Goal: Task Accomplishment & Management: Use online tool/utility

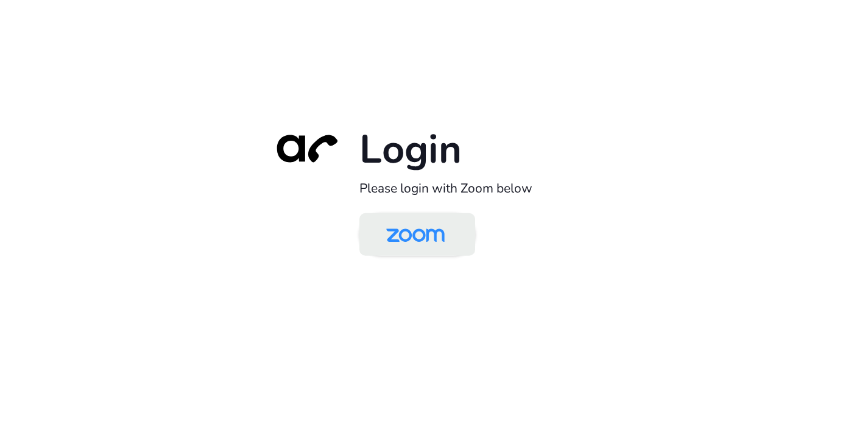
click at [419, 235] on img at bounding box center [415, 236] width 84 height 40
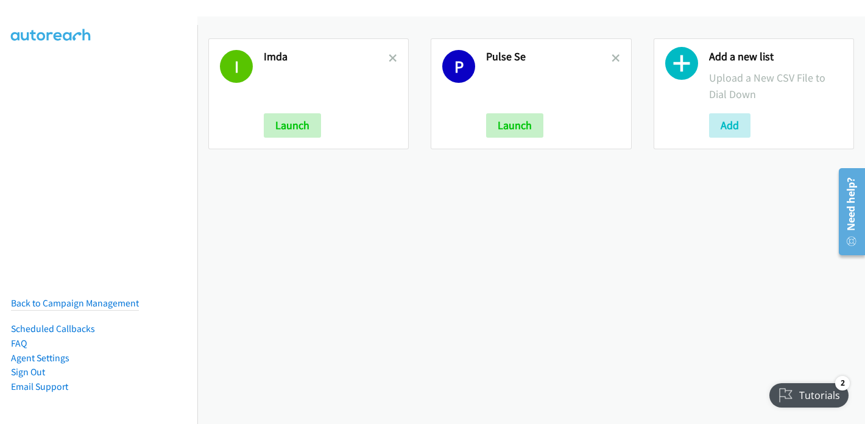
click at [673, 61] on icon at bounding box center [681, 66] width 33 height 33
click at [725, 130] on button "Add" at bounding box center [729, 125] width 41 height 24
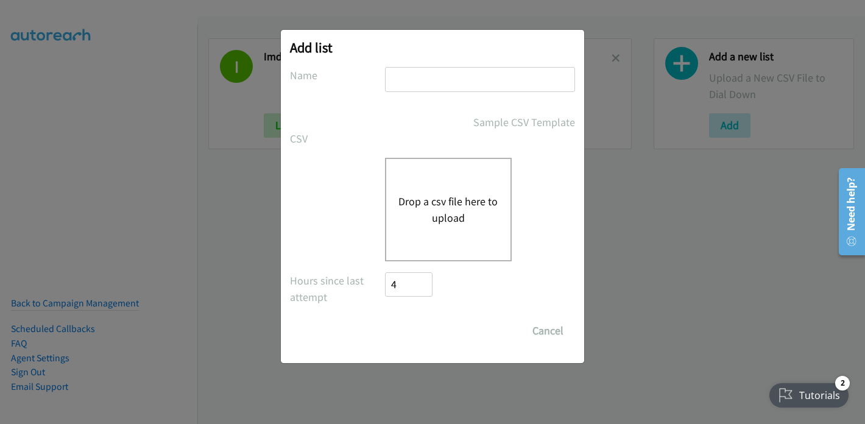
click at [434, 87] on input "text" at bounding box center [480, 79] width 190 height 25
type input "HP"
click at [426, 197] on button "Drop a csv file here to upload" at bounding box center [448, 209] width 100 height 33
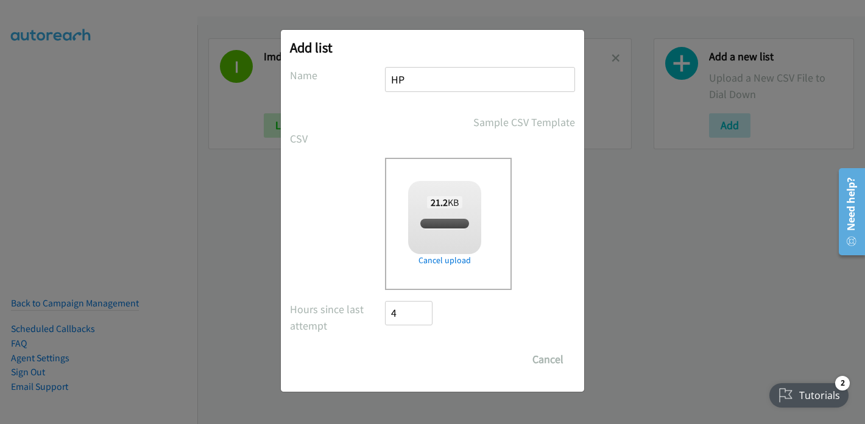
checkbox input "true"
click at [421, 359] on input "Save List" at bounding box center [417, 359] width 64 height 24
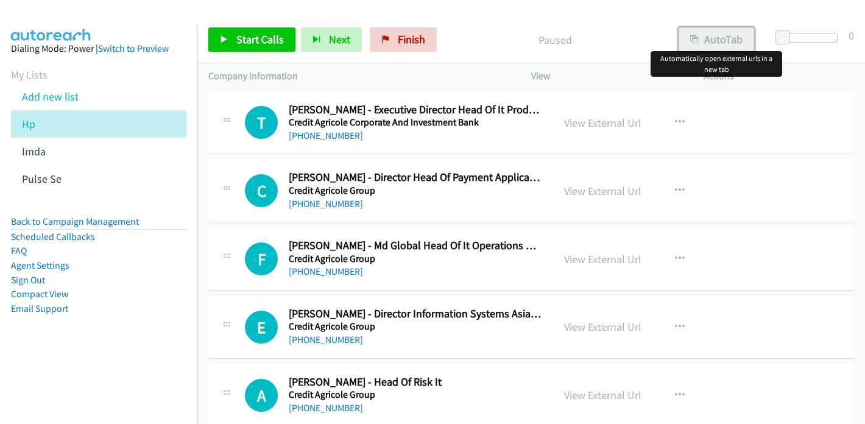
click at [714, 46] on button "AutoTab" at bounding box center [716, 39] width 76 height 24
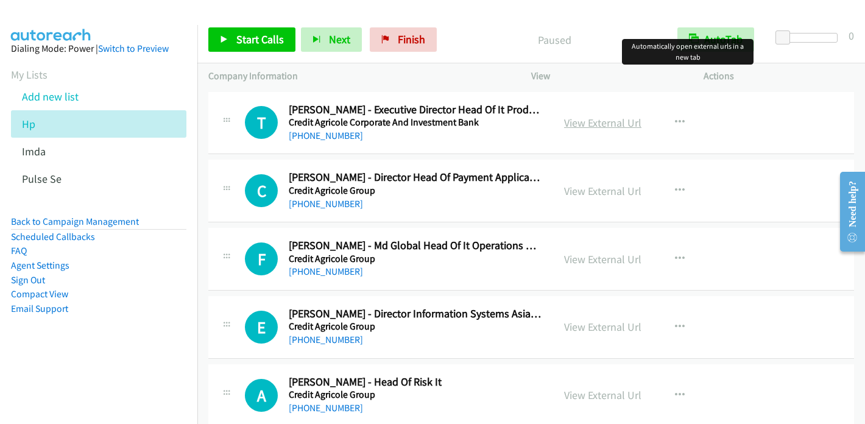
click at [603, 124] on link "View External Url" at bounding box center [602, 123] width 77 height 14
click at [581, 121] on link "View External Url" at bounding box center [602, 123] width 77 height 14
click at [240, 37] on span "Start Calls" at bounding box center [259, 39] width 47 height 14
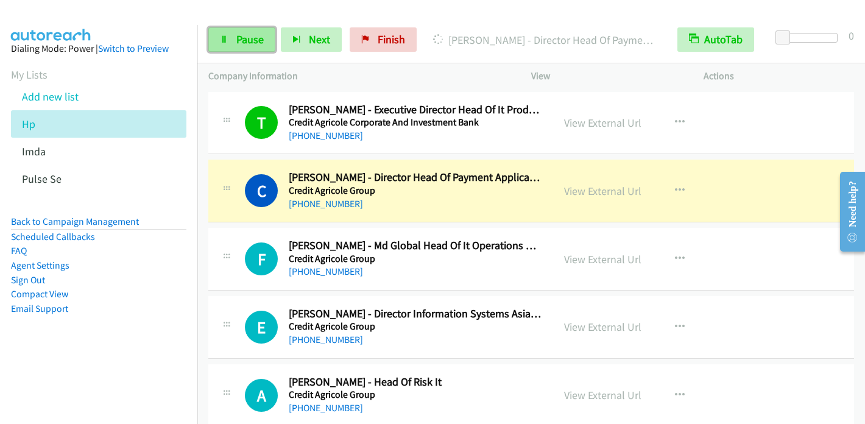
click at [250, 41] on span "Pause" at bounding box center [249, 39] width 27 height 14
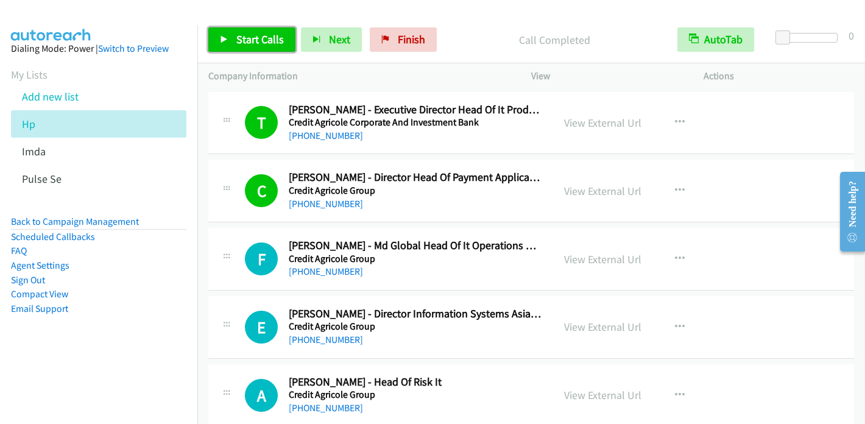
click at [240, 35] on span "Start Calls" at bounding box center [259, 39] width 47 height 14
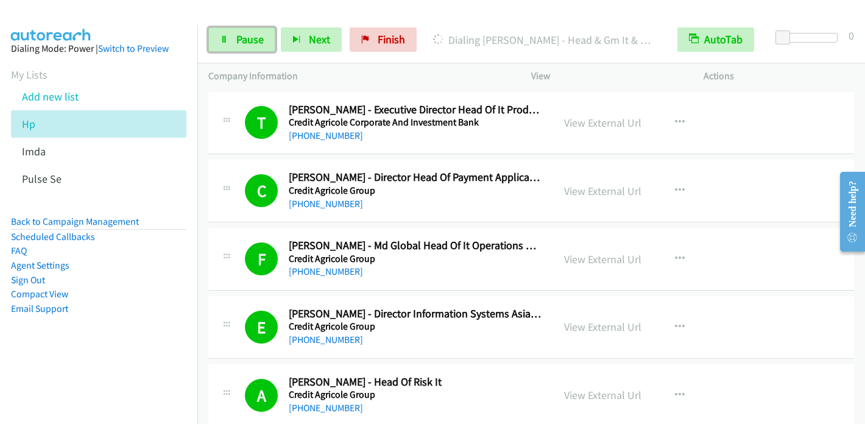
drag, startPoint x: 253, startPoint y: 38, endPoint x: 280, endPoint y: 24, distance: 31.1
click at [253, 38] on span "Pause" at bounding box center [249, 39] width 27 height 14
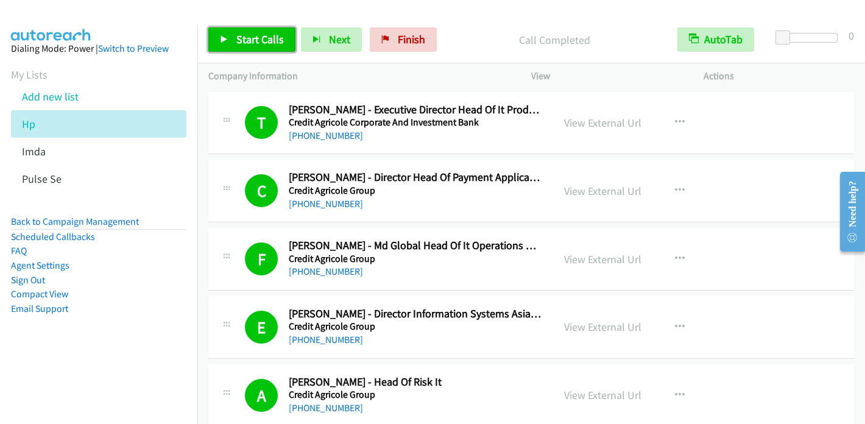
click at [265, 38] on span "Start Calls" at bounding box center [259, 39] width 47 height 14
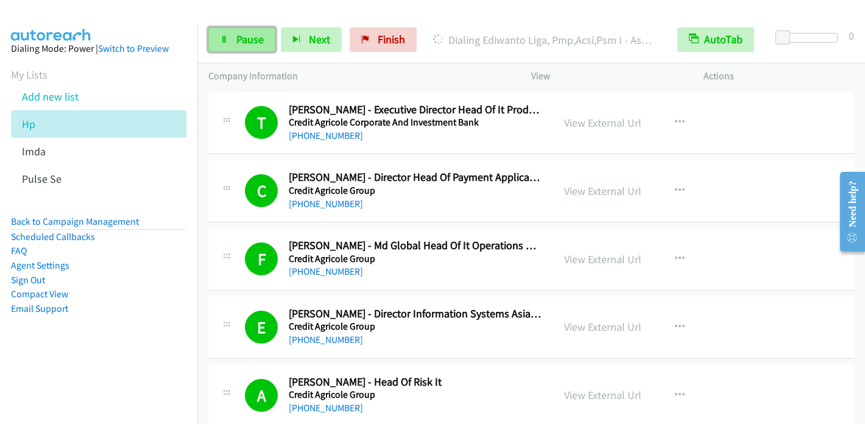
click at [234, 43] on link "Pause" at bounding box center [241, 39] width 67 height 24
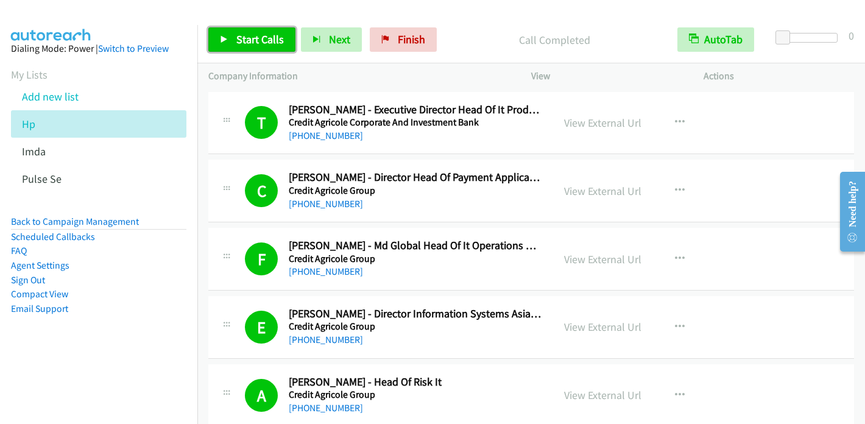
click at [236, 41] on span "Start Calls" at bounding box center [259, 39] width 47 height 14
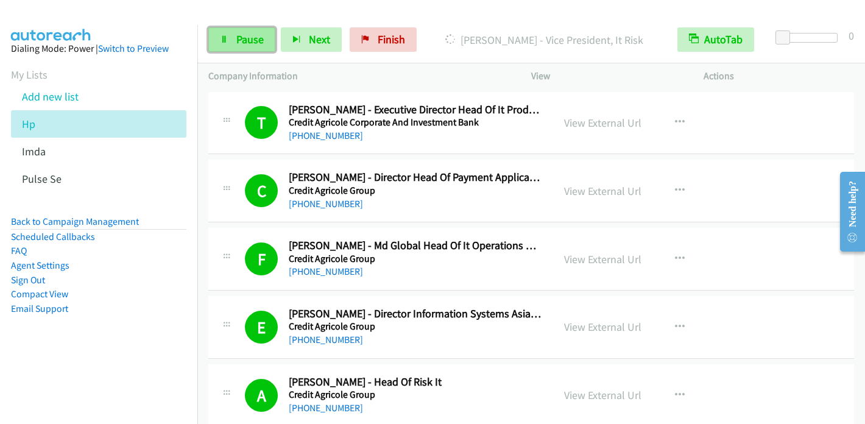
click at [241, 32] on span "Pause" at bounding box center [249, 39] width 27 height 14
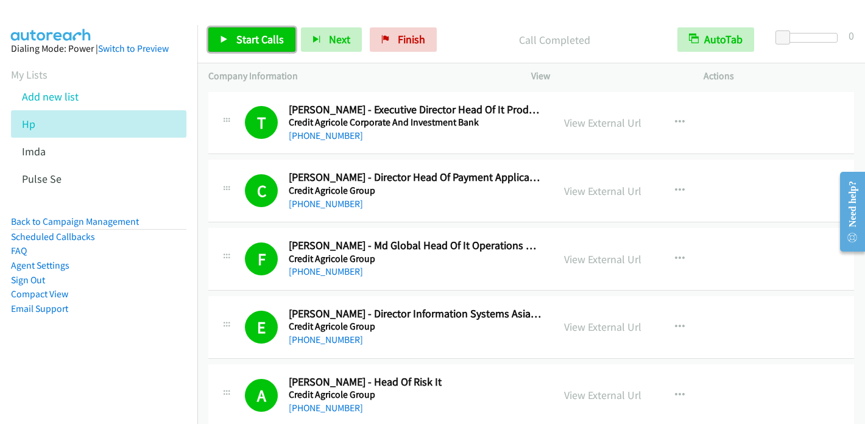
click at [223, 38] on icon at bounding box center [224, 40] width 9 height 9
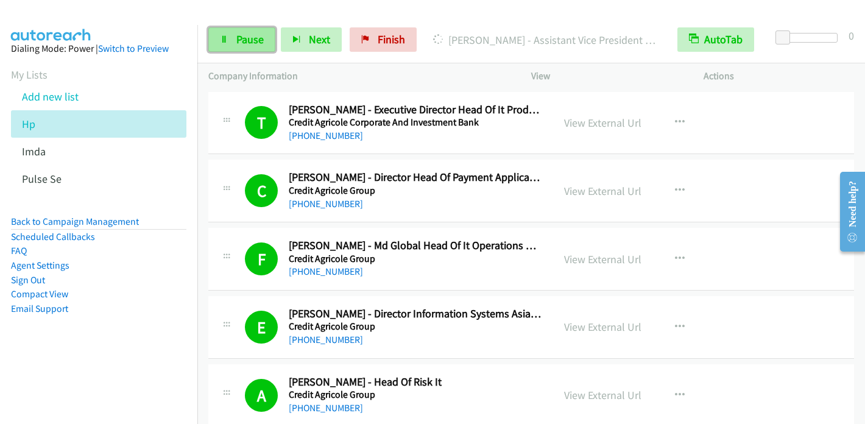
click at [251, 37] on span "Pause" at bounding box center [249, 39] width 27 height 14
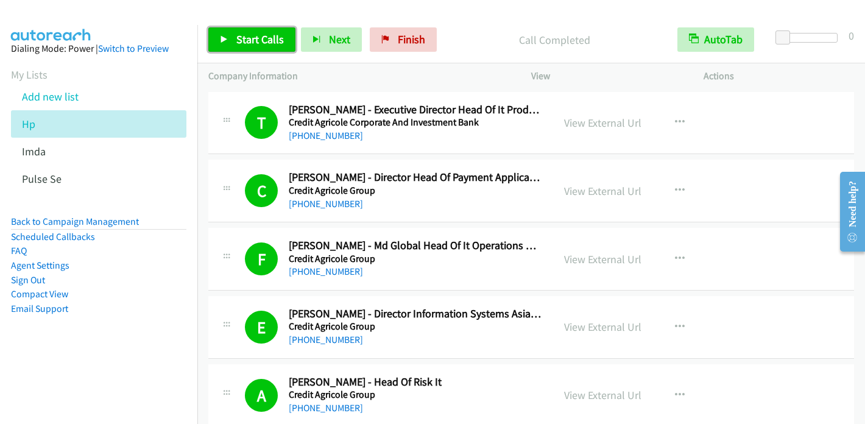
click at [228, 39] on link "Start Calls" at bounding box center [251, 39] width 87 height 24
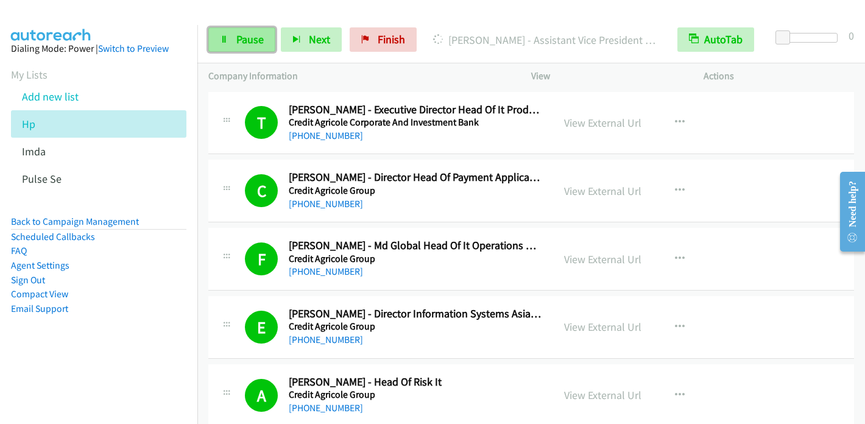
click at [237, 49] on link "Pause" at bounding box center [241, 39] width 67 height 24
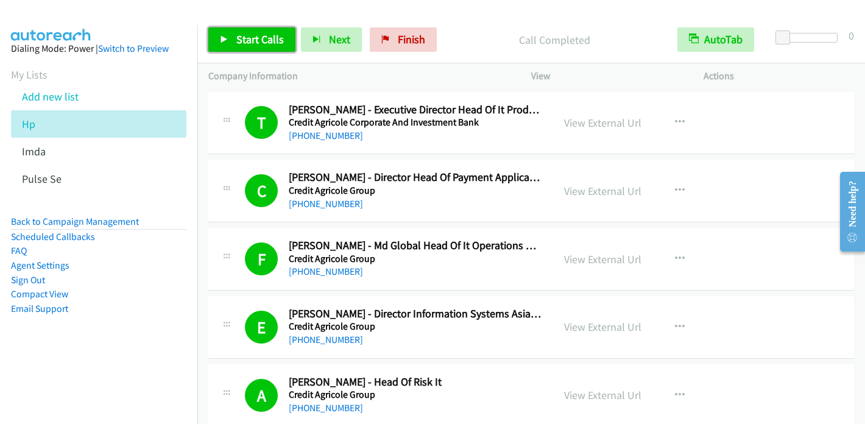
click at [251, 36] on span "Start Calls" at bounding box center [259, 39] width 47 height 14
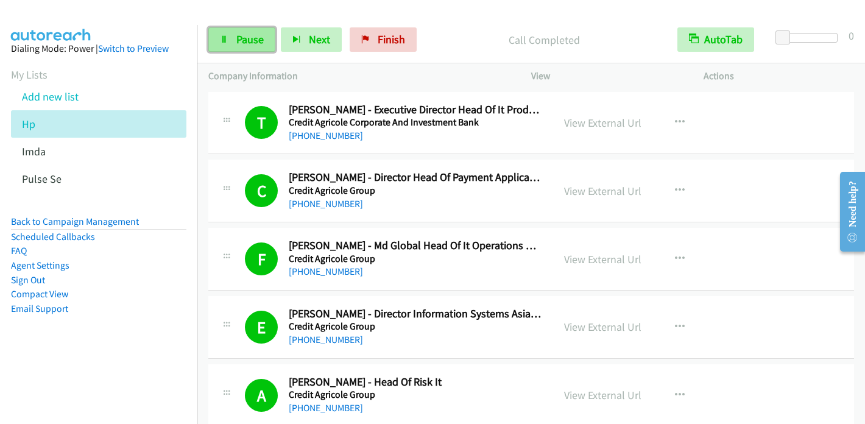
click at [245, 31] on link "Pause" at bounding box center [241, 39] width 67 height 24
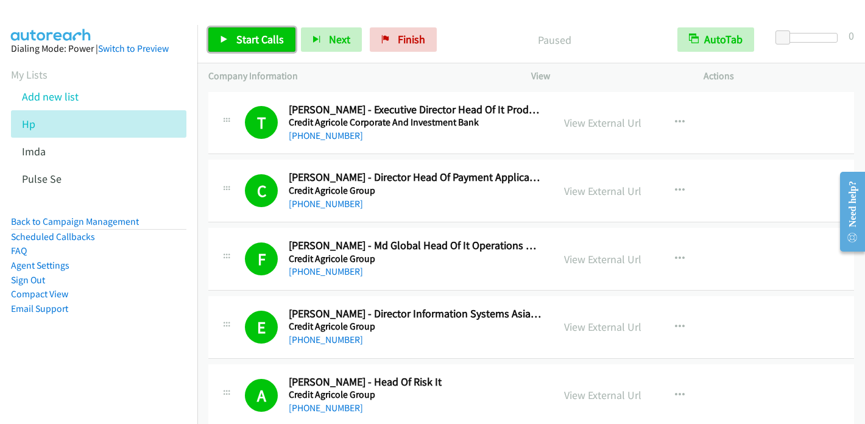
click at [250, 46] on link "Start Calls" at bounding box center [251, 39] width 87 height 24
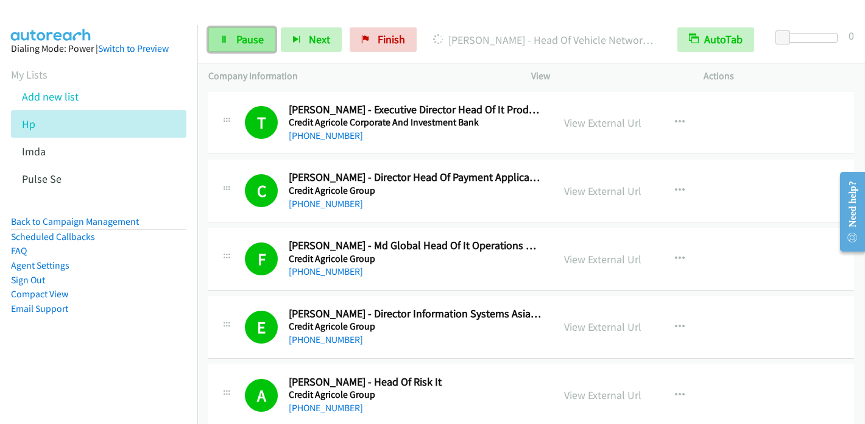
click at [243, 38] on span "Pause" at bounding box center [249, 39] width 27 height 14
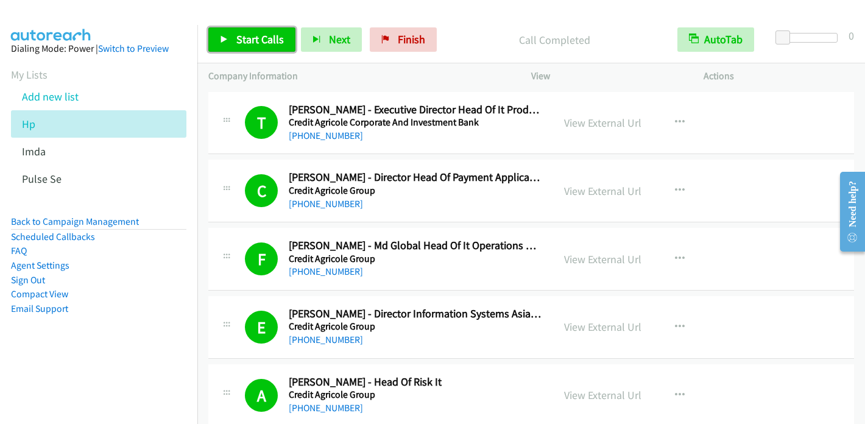
click at [236, 38] on span "Start Calls" at bounding box center [259, 39] width 47 height 14
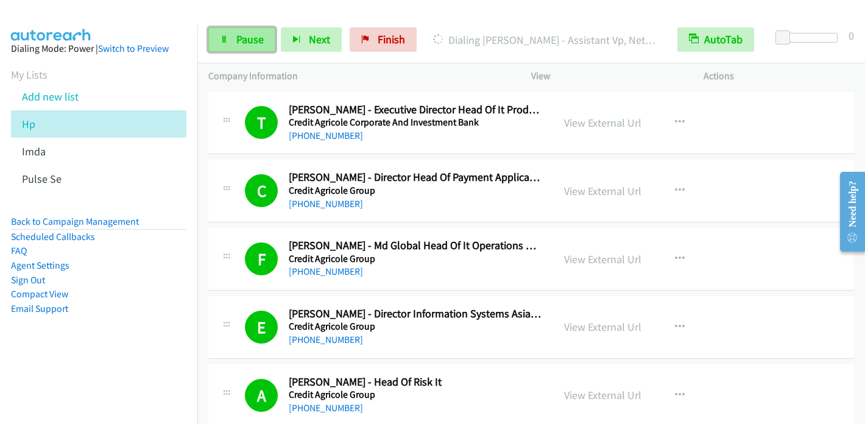
click at [220, 41] on icon at bounding box center [224, 40] width 9 height 9
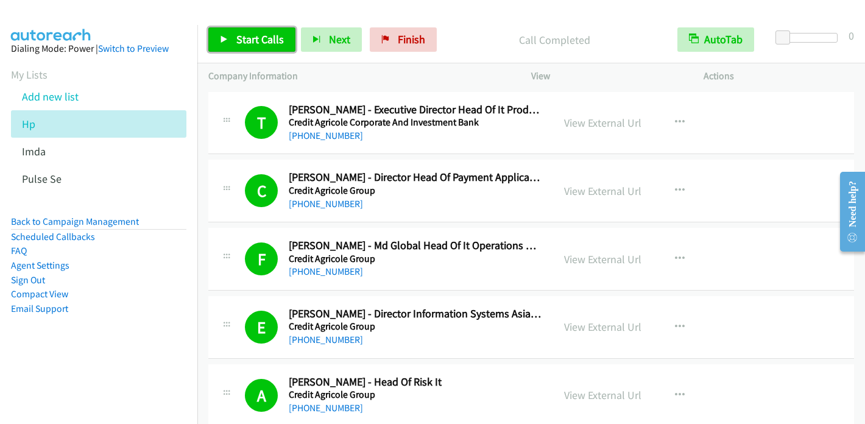
click at [224, 38] on icon at bounding box center [224, 40] width 9 height 9
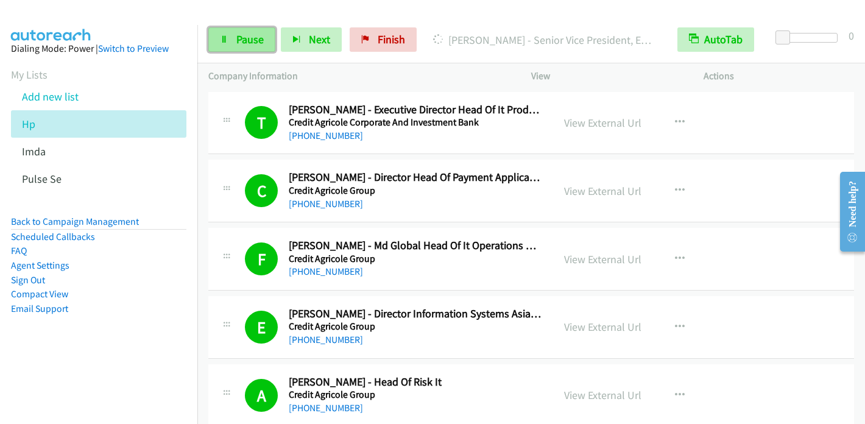
click at [247, 42] on span "Pause" at bounding box center [249, 39] width 27 height 14
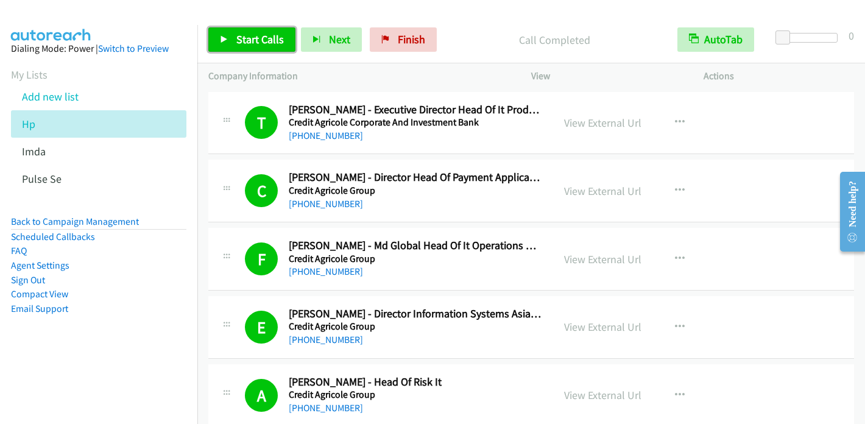
click at [248, 38] on span "Start Calls" at bounding box center [259, 39] width 47 height 14
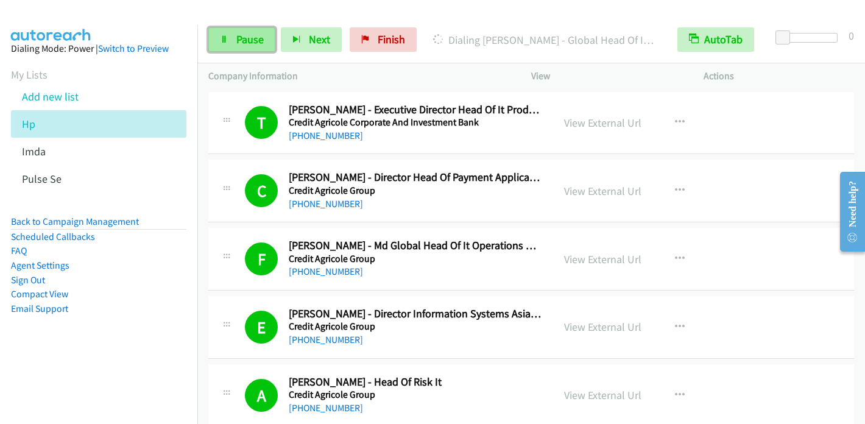
click at [243, 34] on span "Pause" at bounding box center [249, 39] width 27 height 14
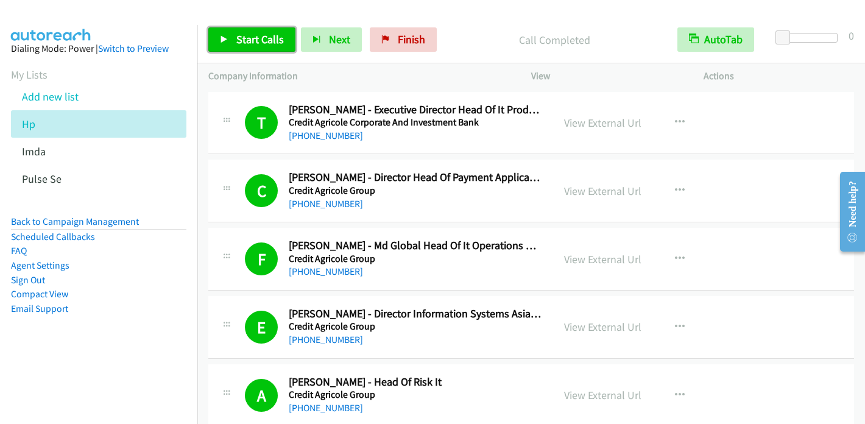
click at [229, 39] on link "Start Calls" at bounding box center [251, 39] width 87 height 24
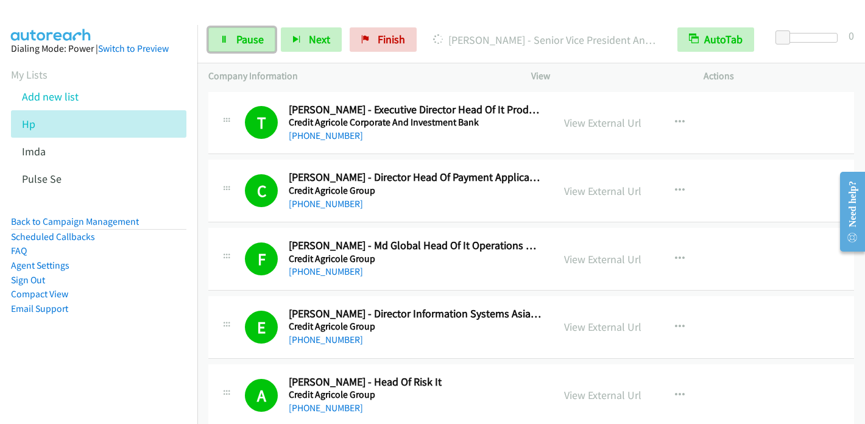
drag, startPoint x: 236, startPoint y: 35, endPoint x: 259, endPoint y: 20, distance: 26.9
click at [236, 35] on span "Pause" at bounding box center [249, 39] width 27 height 14
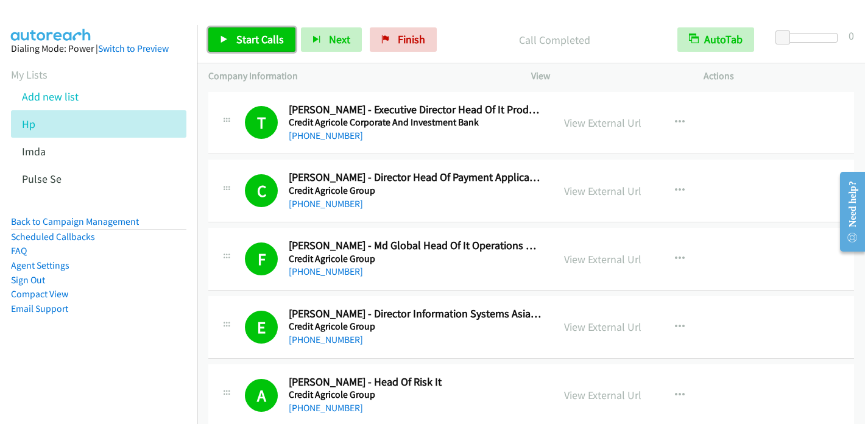
drag, startPoint x: 246, startPoint y: 35, endPoint x: 252, endPoint y: 36, distance: 6.1
click at [246, 36] on span "Start Calls" at bounding box center [259, 39] width 47 height 14
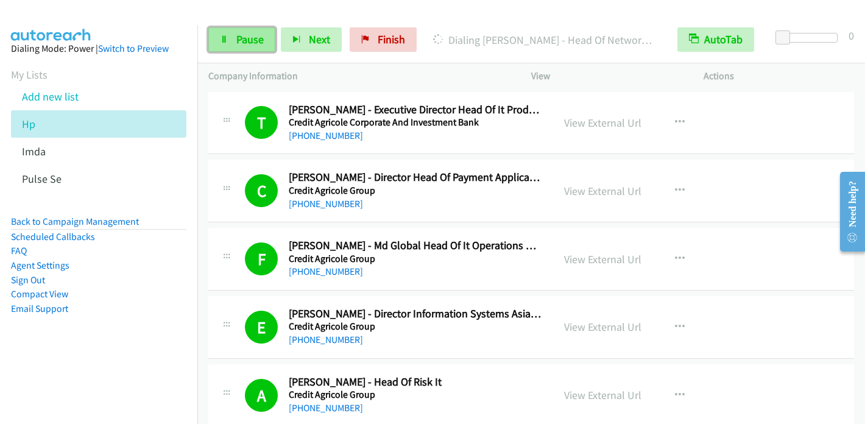
drag, startPoint x: 248, startPoint y: 42, endPoint x: 261, endPoint y: 33, distance: 15.7
click at [248, 43] on span "Pause" at bounding box center [249, 39] width 27 height 14
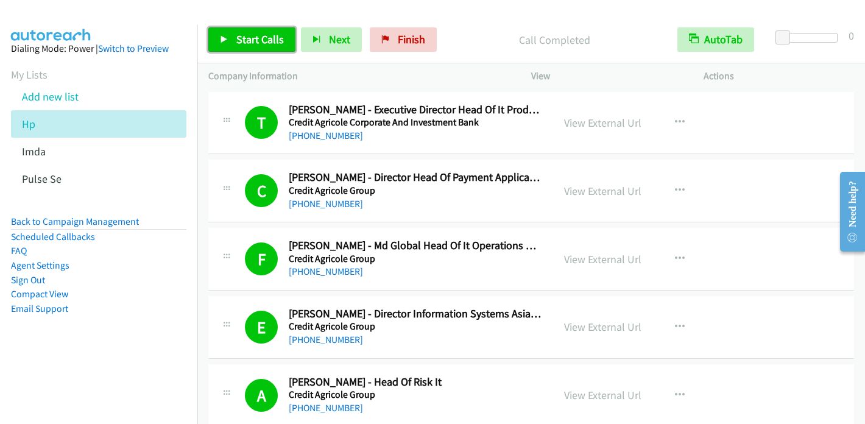
click at [249, 46] on link "Start Calls" at bounding box center [251, 39] width 87 height 24
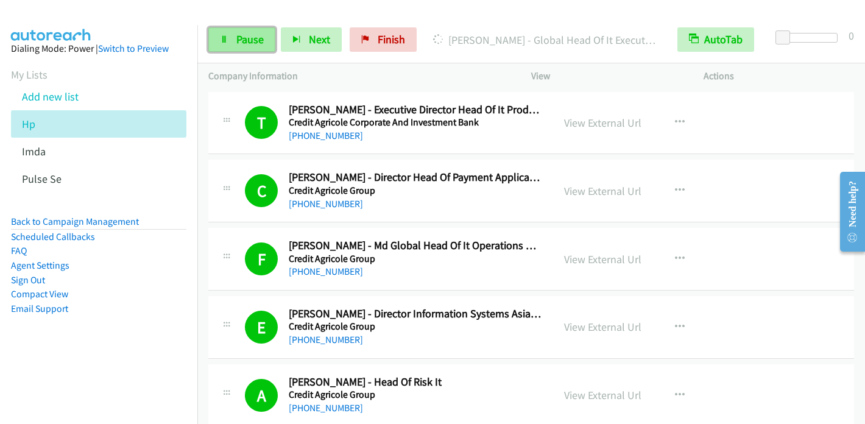
click at [245, 33] on span "Pause" at bounding box center [249, 39] width 27 height 14
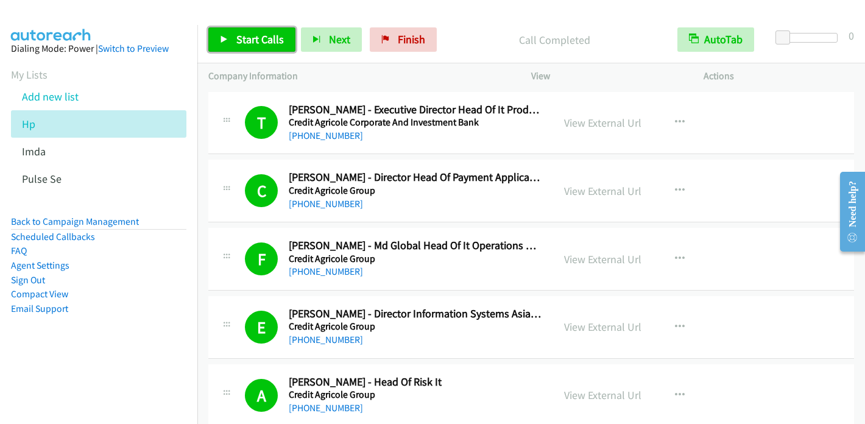
click at [255, 33] on span "Start Calls" at bounding box center [259, 39] width 47 height 14
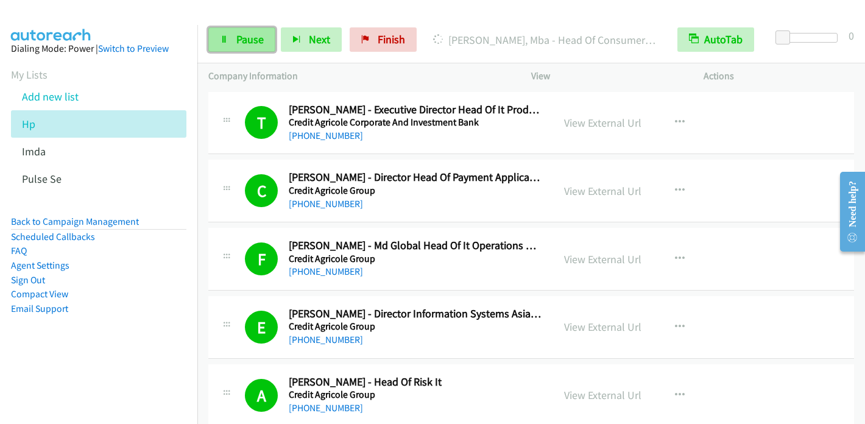
click at [236, 34] on span "Pause" at bounding box center [249, 39] width 27 height 14
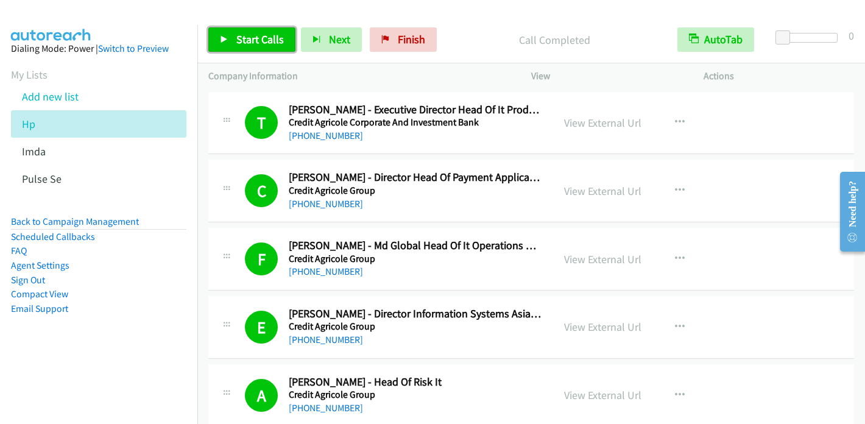
click at [220, 40] on icon at bounding box center [224, 40] width 9 height 9
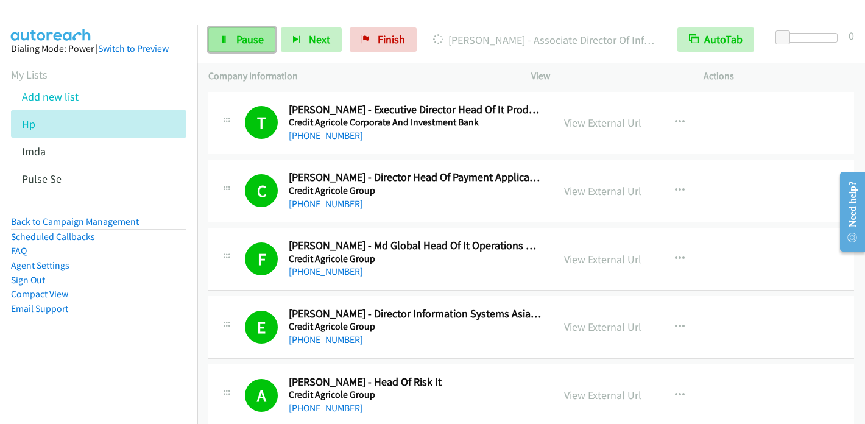
click at [239, 35] on span "Pause" at bounding box center [249, 39] width 27 height 14
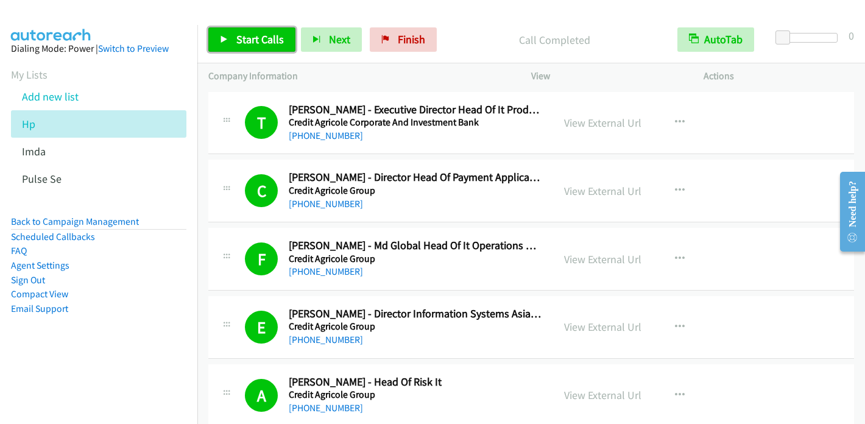
drag, startPoint x: 245, startPoint y: 40, endPoint x: 253, endPoint y: 34, distance: 9.6
click at [245, 40] on span "Start Calls" at bounding box center [259, 39] width 47 height 14
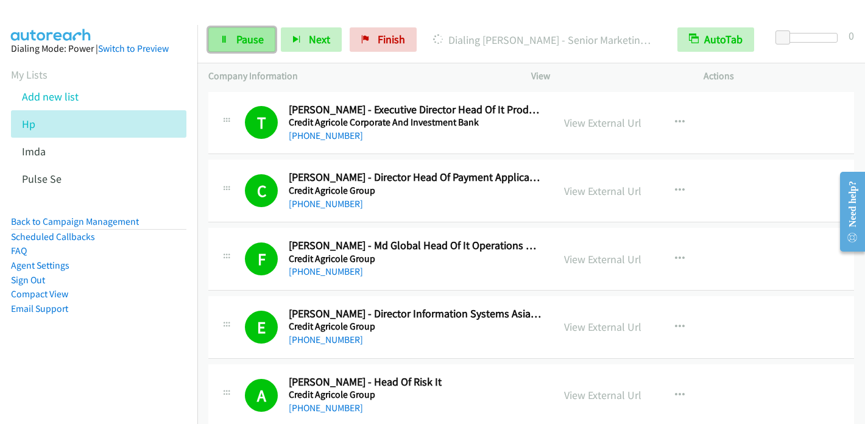
click at [254, 43] on span "Pause" at bounding box center [249, 39] width 27 height 14
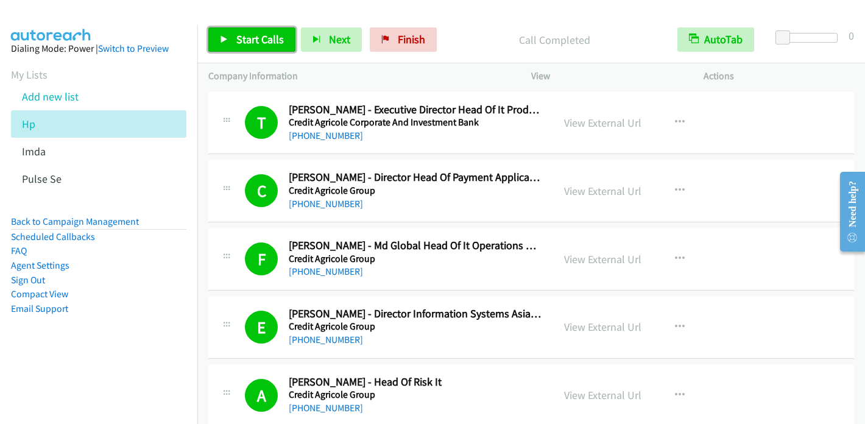
click at [228, 41] on link "Start Calls" at bounding box center [251, 39] width 87 height 24
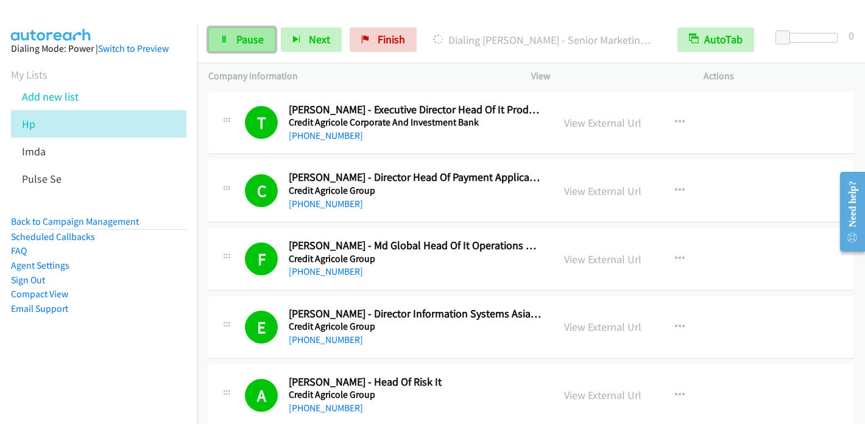
click at [249, 43] on span "Pause" at bounding box center [249, 39] width 27 height 14
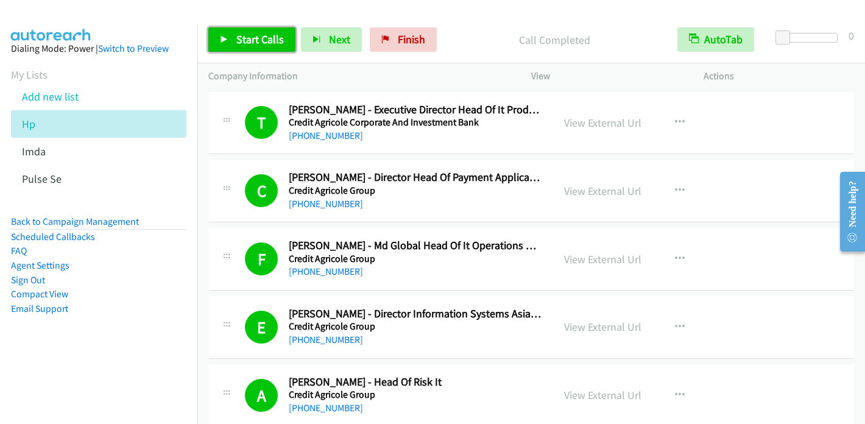
click at [236, 36] on span "Start Calls" at bounding box center [259, 39] width 47 height 14
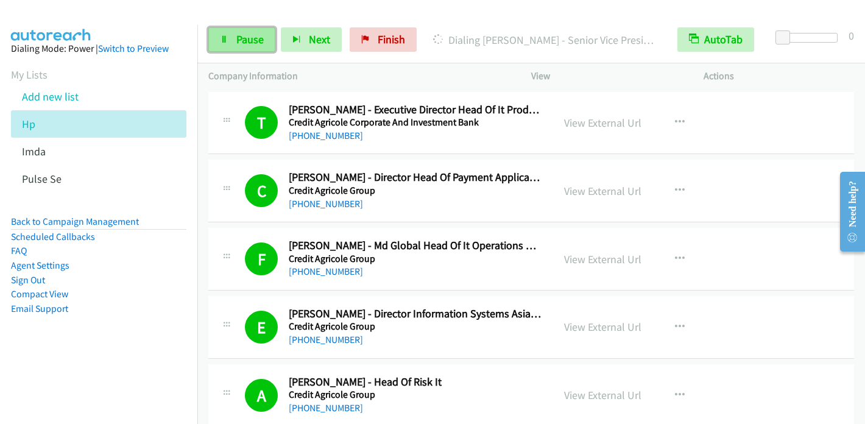
click at [225, 36] on icon at bounding box center [224, 40] width 9 height 9
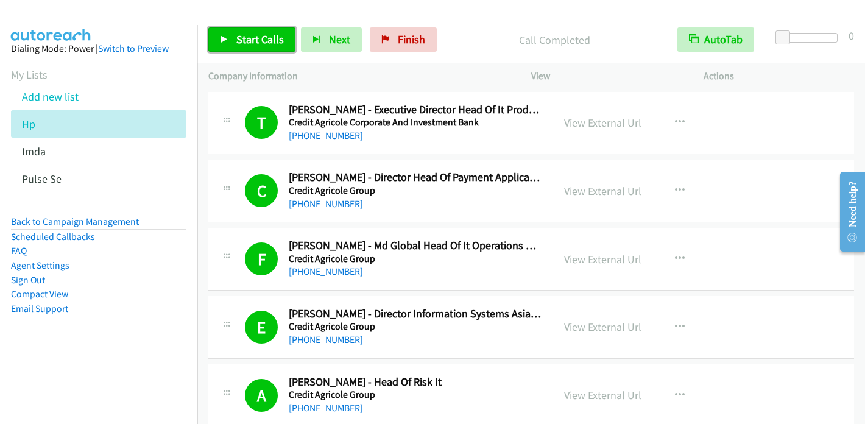
click at [267, 43] on span "Start Calls" at bounding box center [259, 39] width 47 height 14
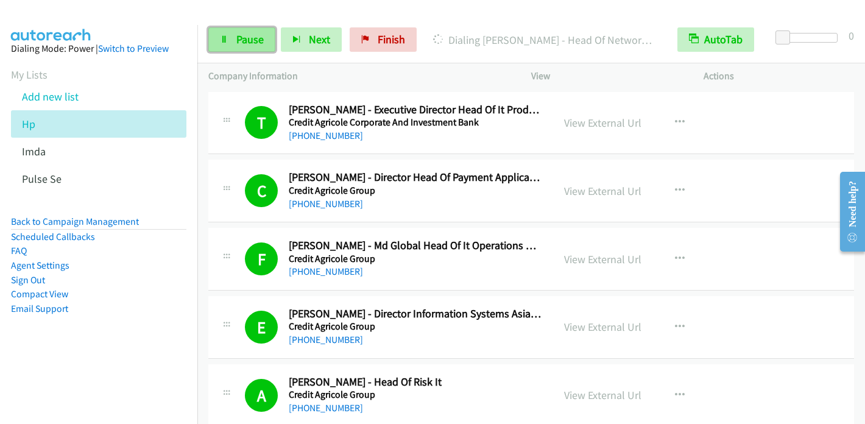
click at [242, 37] on span "Pause" at bounding box center [249, 39] width 27 height 14
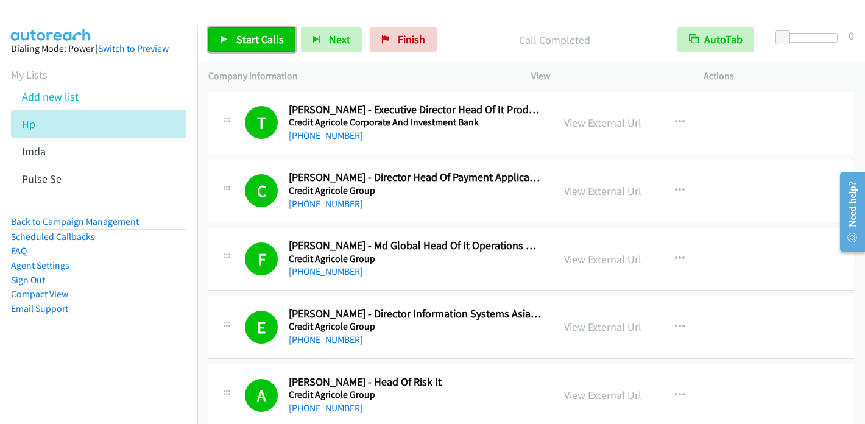
click at [234, 32] on link "Start Calls" at bounding box center [251, 39] width 87 height 24
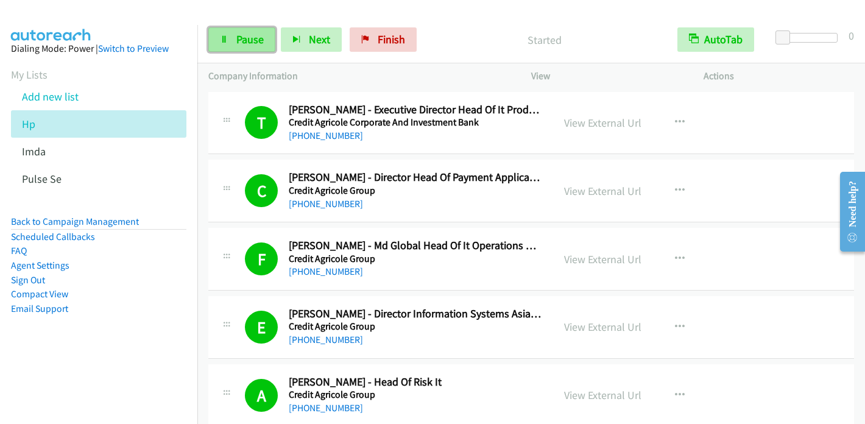
click at [253, 37] on span "Pause" at bounding box center [249, 39] width 27 height 14
